Goal: Task Accomplishment & Management: Use online tool/utility

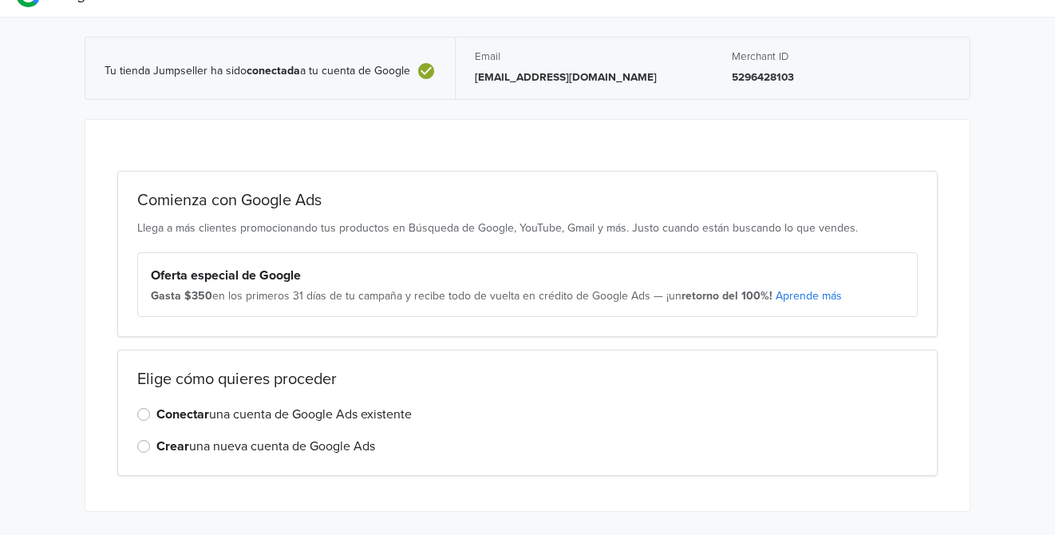
scroll to position [53, 0]
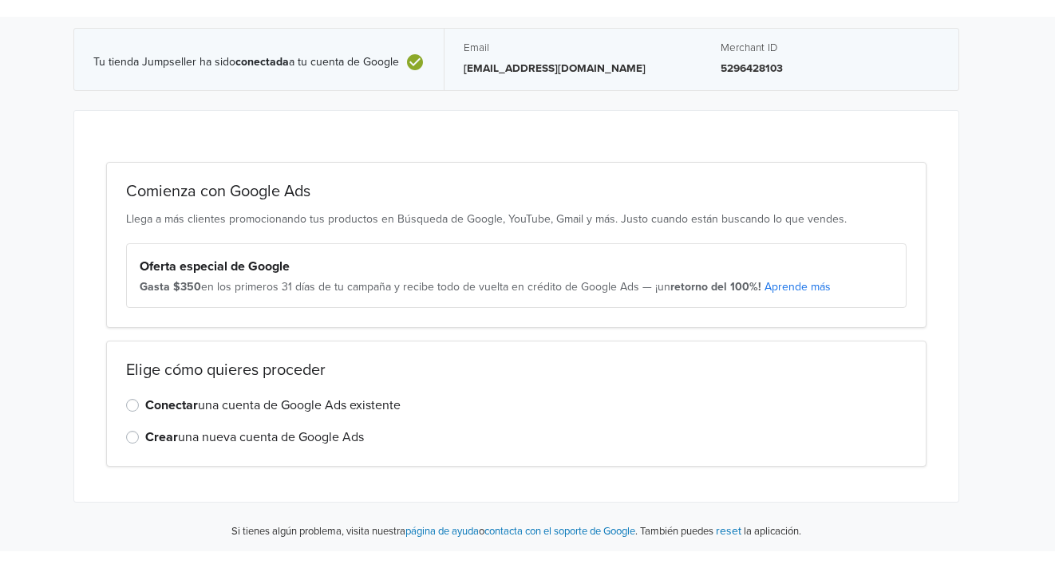
scroll to position [19, 11]
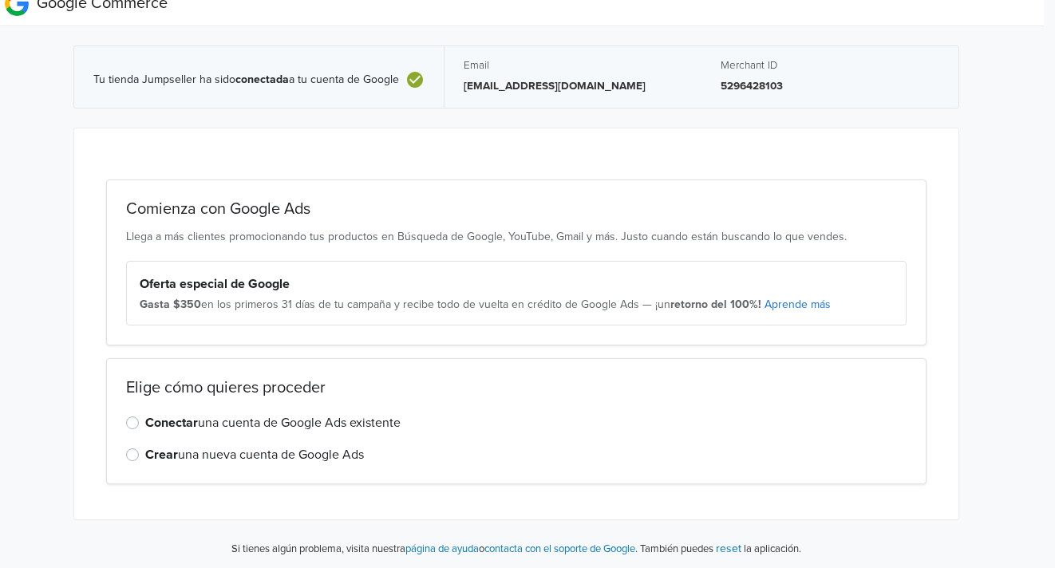
click at [531, 297] on div "Gasta $350 en los primeros 31 días de tu campaña y recibe todo de vuelta en cré…" at bounding box center [517, 305] width 754 height 16
click at [165, 268] on div "Oferta especial de Google Gasta $350 en los primeros 31 días de tu campaña y re…" at bounding box center [516, 293] width 781 height 65
click at [347, 421] on label "Conectar una cuenta de Google Ads existente" at bounding box center [272, 423] width 255 height 19
click at [0, 0] on input "Conectar una cuenta de Google Ads existente" at bounding box center [0, 0] width 0 height 0
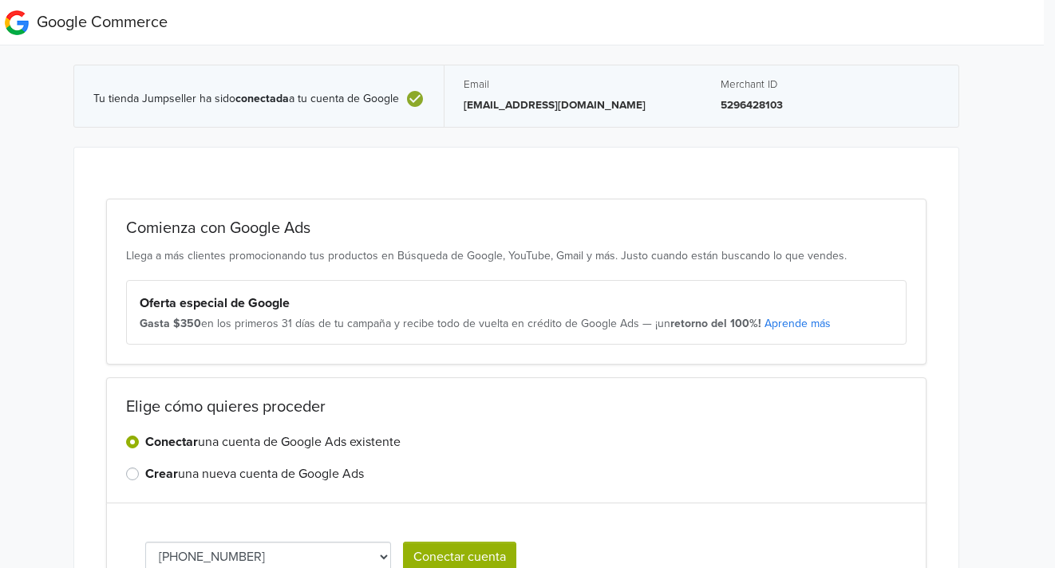
scroll to position [21, 11]
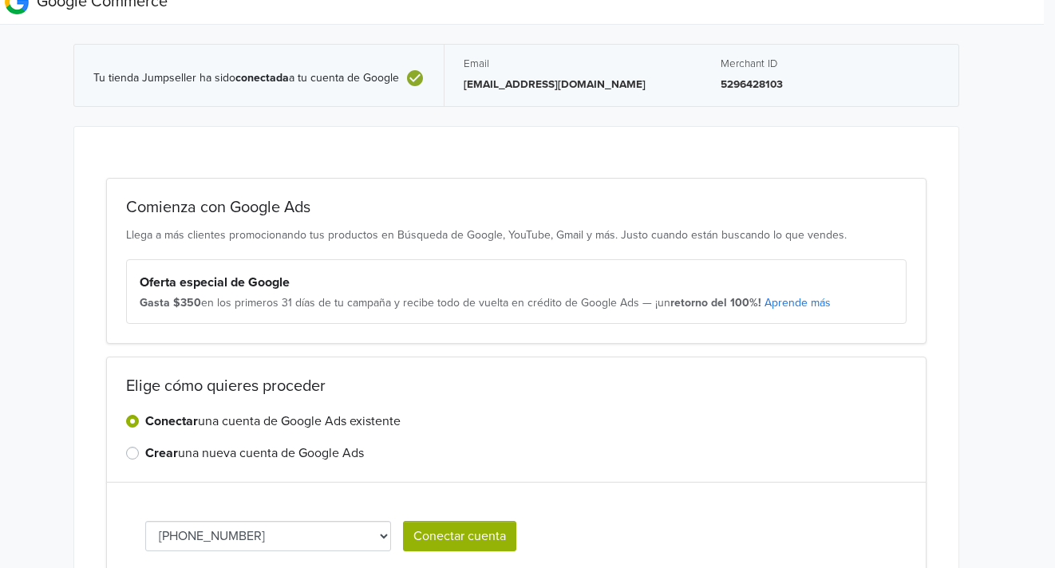
click at [515, 81] on p "[EMAIL_ADDRESS][DOMAIN_NAME]" at bounding box center [573, 85] width 219 height 16
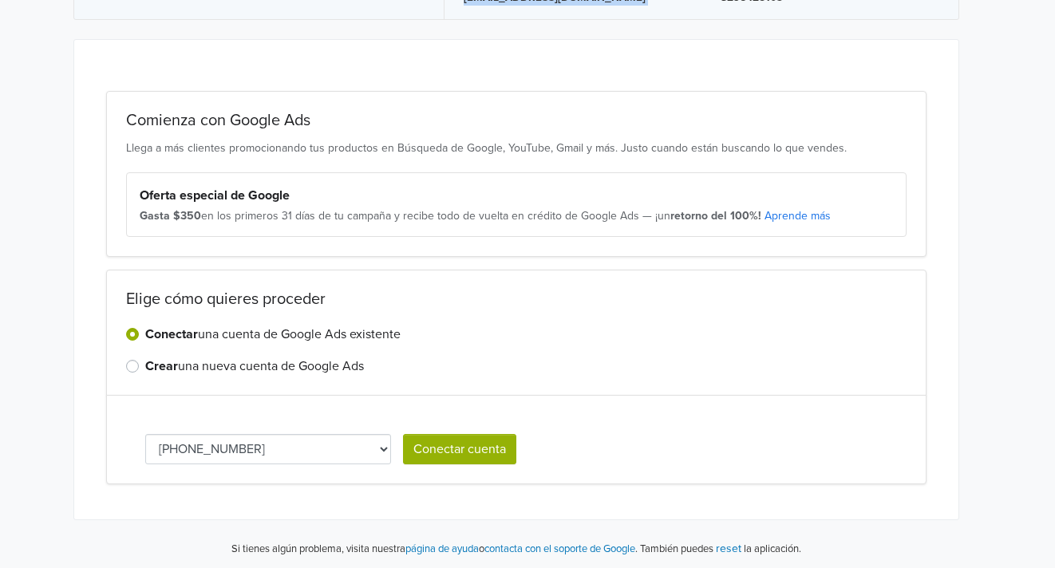
scroll to position [108, 11]
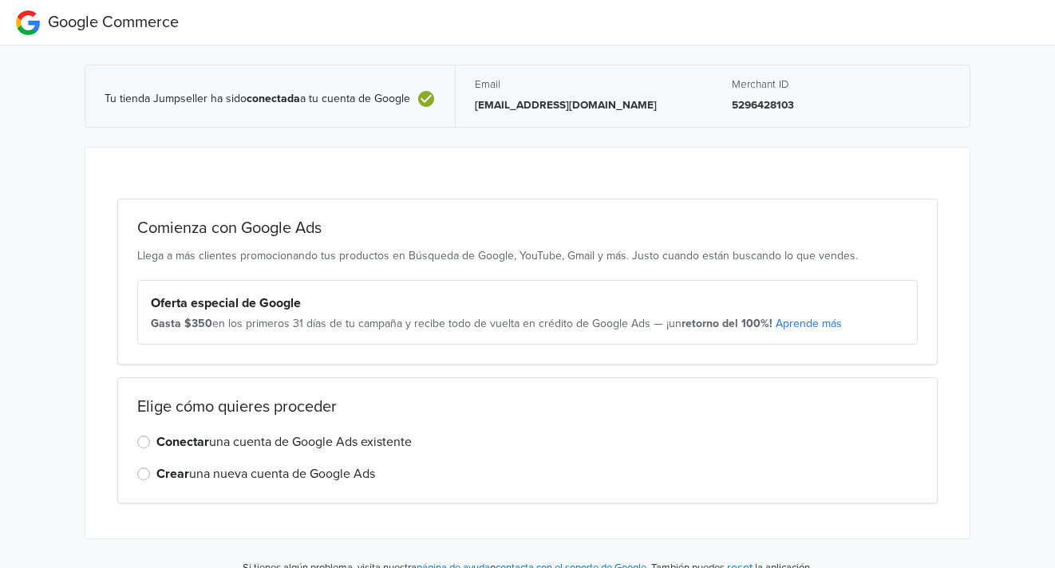
click at [288, 445] on label "Conectar una cuenta de Google Ads existente" at bounding box center [283, 442] width 255 height 19
click at [0, 0] on input "Conectar una cuenta de Google Ads existente" at bounding box center [0, 0] width 0 height 0
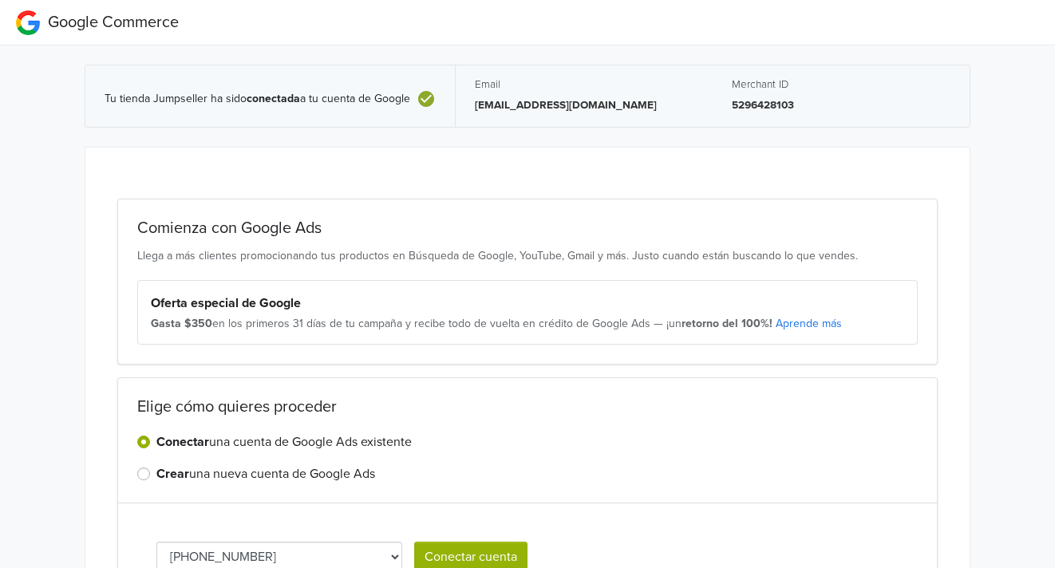
scroll to position [108, 0]
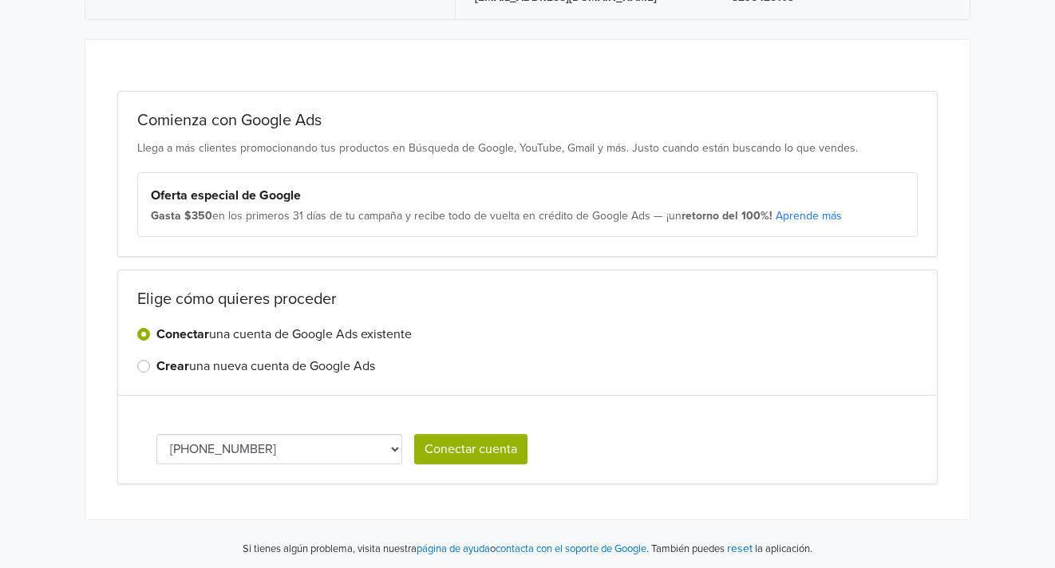
click at [338, 443] on select "[PHONE_NUMBER]" at bounding box center [279, 449] width 246 height 30
click at [438, 444] on button "Conectar cuenta" at bounding box center [470, 449] width 113 height 30
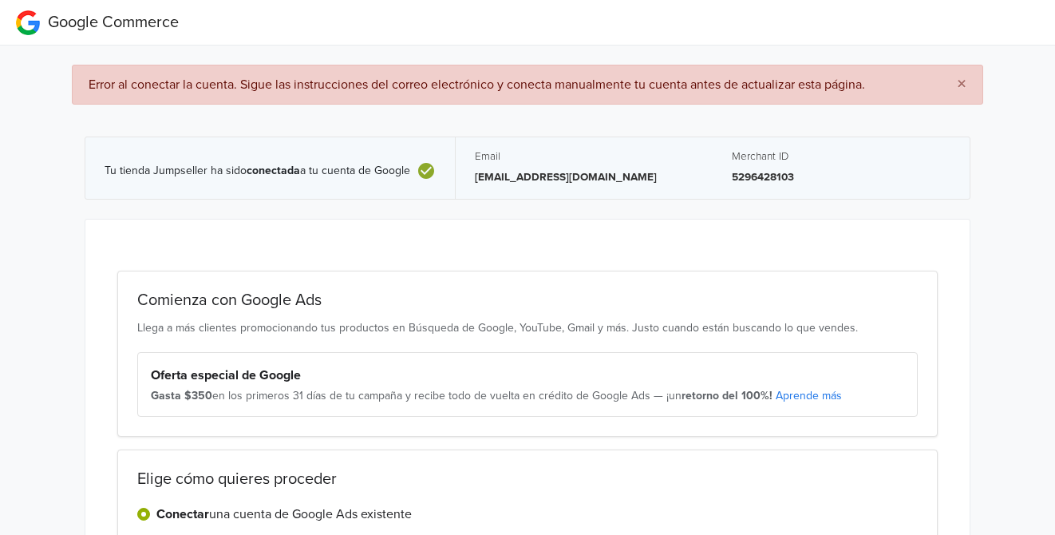
scroll to position [213, 0]
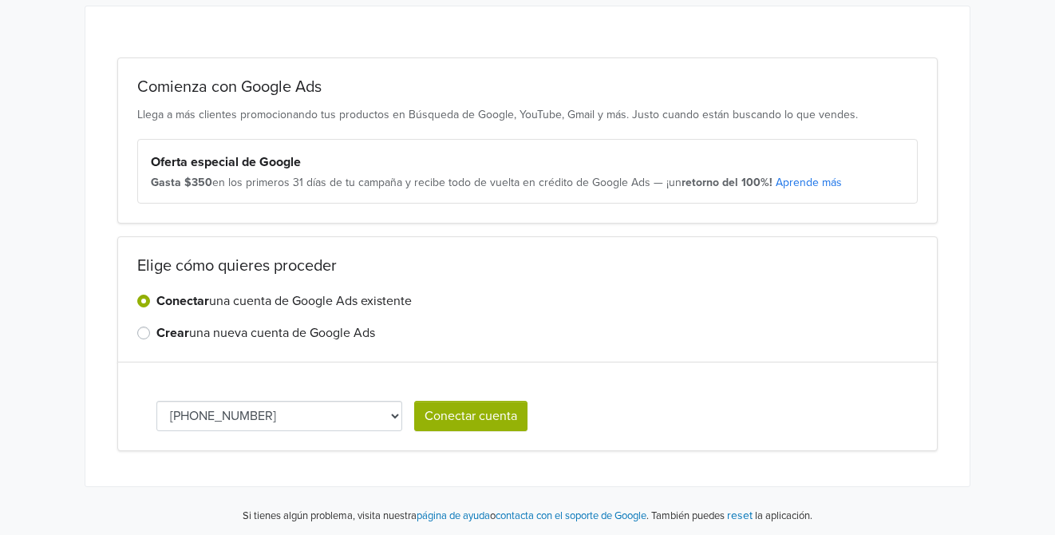
click at [703, 18] on div "Comienza con Google Ads Llega a más clientes promocionando tus productos en Bús…" at bounding box center [527, 246] width 885 height 481
click at [462, 413] on button "Conectar cuenta" at bounding box center [470, 416] width 113 height 30
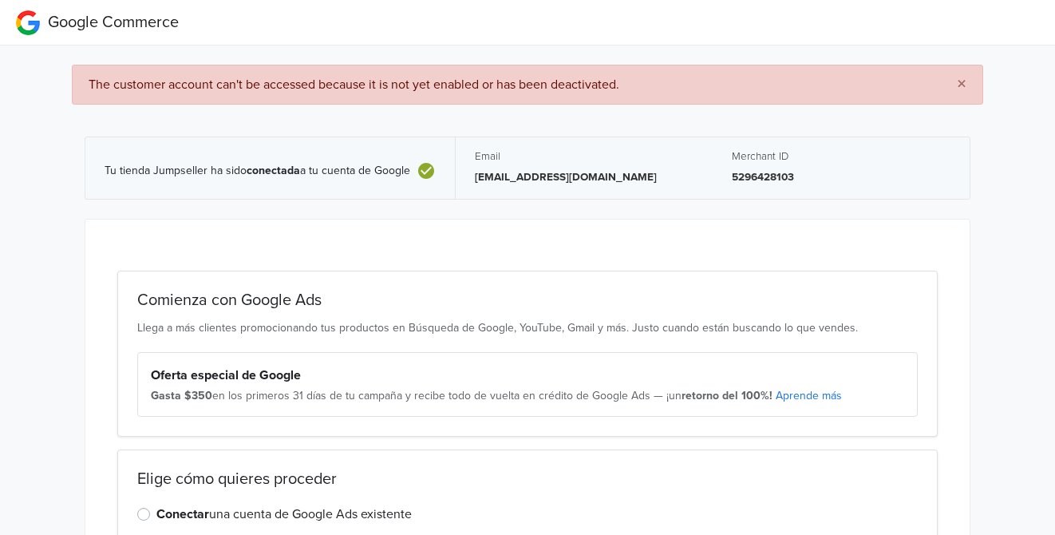
scroll to position [125, 0]
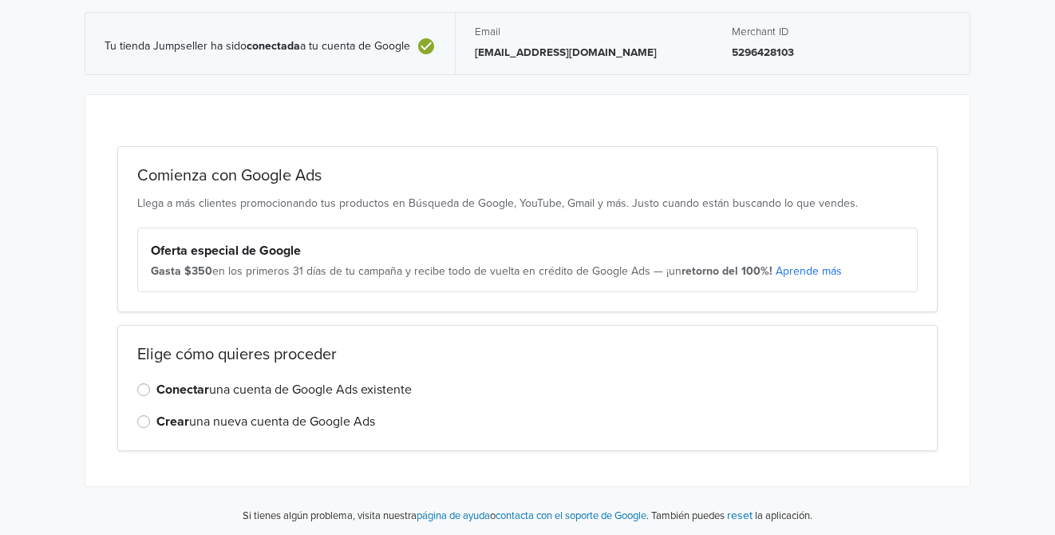
click at [223, 387] on label "Conectar una cuenta de Google Ads existente" at bounding box center [283, 389] width 255 height 19
click at [0, 0] on input "Conectar una cuenta de Google Ads existente" at bounding box center [0, 0] width 0 height 0
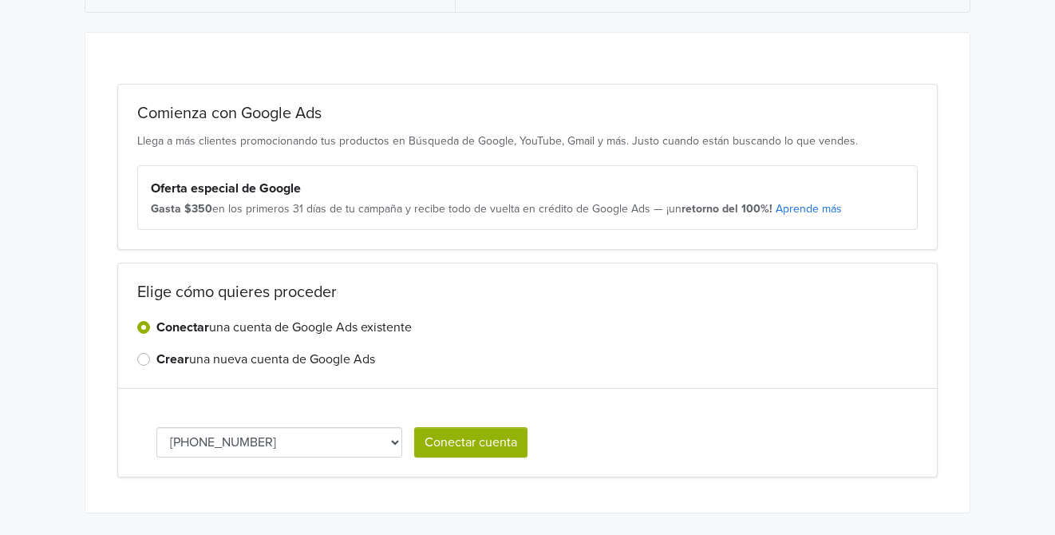
scroll to position [195, 0]
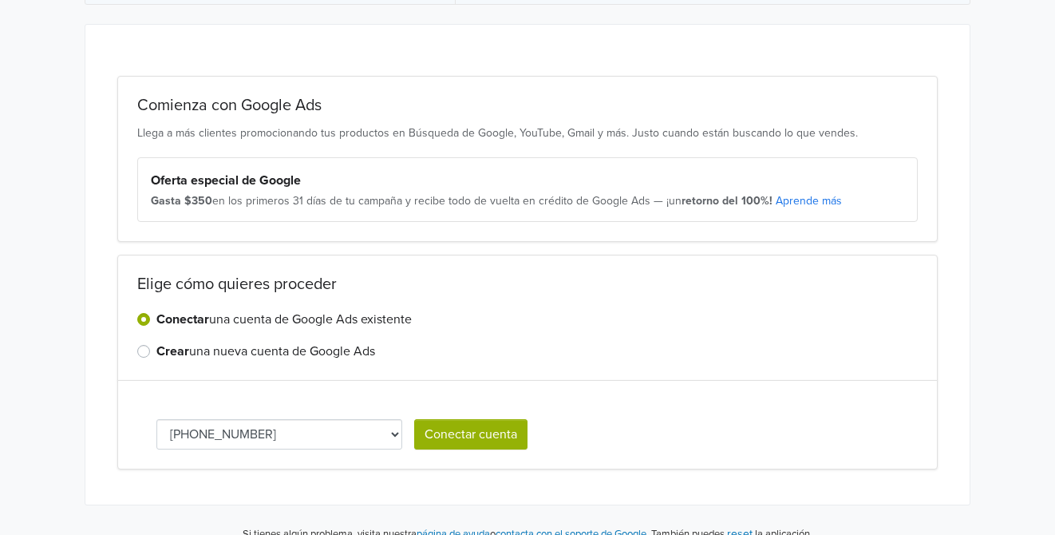
click at [279, 348] on label "Crear una nueva cuenta de Google Ads" at bounding box center [265, 351] width 219 height 19
click at [0, 0] on input "Crear una nueva cuenta de Google Ads" at bounding box center [0, 0] width 0 height 0
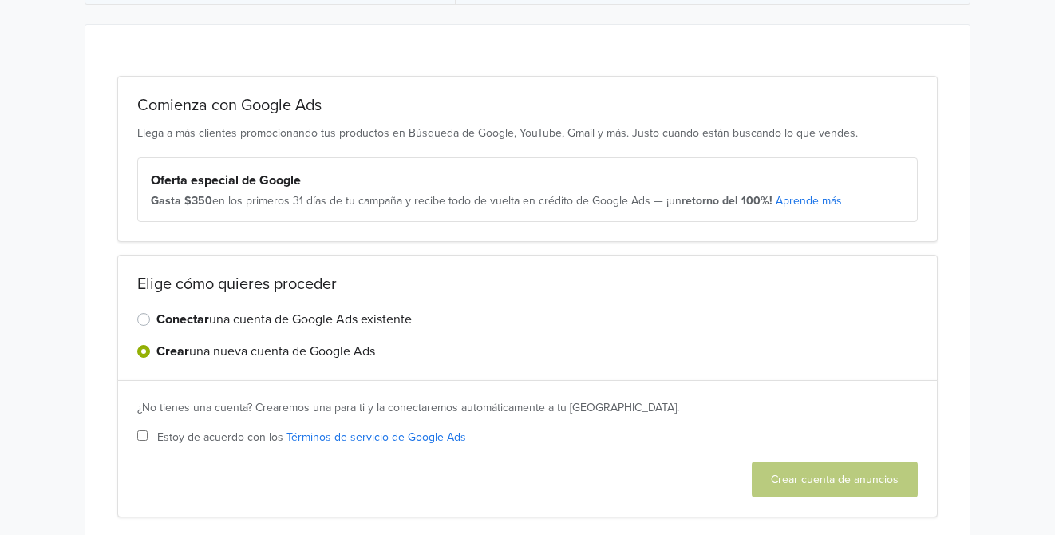
click at [325, 303] on div "Elige cómo quieres proceder Conectar una cuenta de Google Ads existente Crear u…" at bounding box center [527, 318] width 821 height 126
click at [315, 315] on label "Conectar una cuenta de Google Ads existente" at bounding box center [283, 319] width 255 height 19
click at [0, 0] on input "Conectar una cuenta de Google Ads existente" at bounding box center [0, 0] width 0 height 0
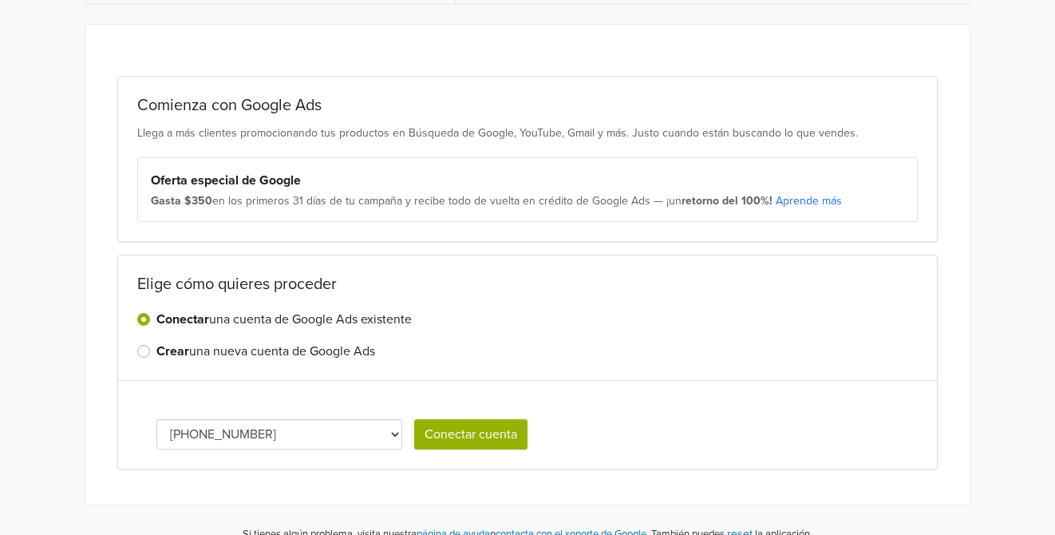
click at [439, 393] on div "[PHONE_NUMBER] Conectar cuenta" at bounding box center [527, 424] width 821 height 89
click at [468, 436] on button "Conectar cuenta" at bounding box center [470, 434] width 113 height 30
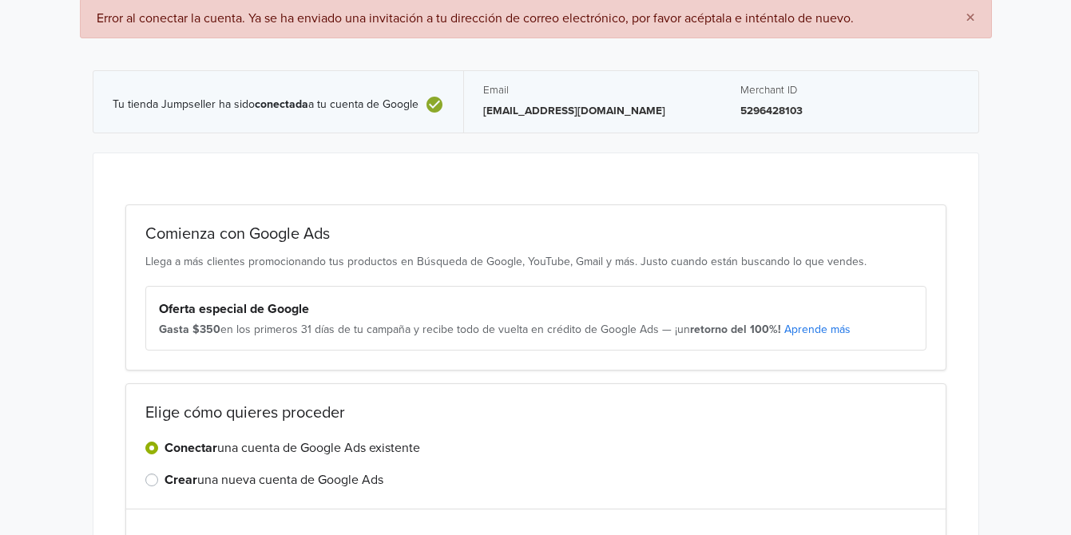
scroll to position [0, 0]
